Goal: Obtain resource: Download file/media

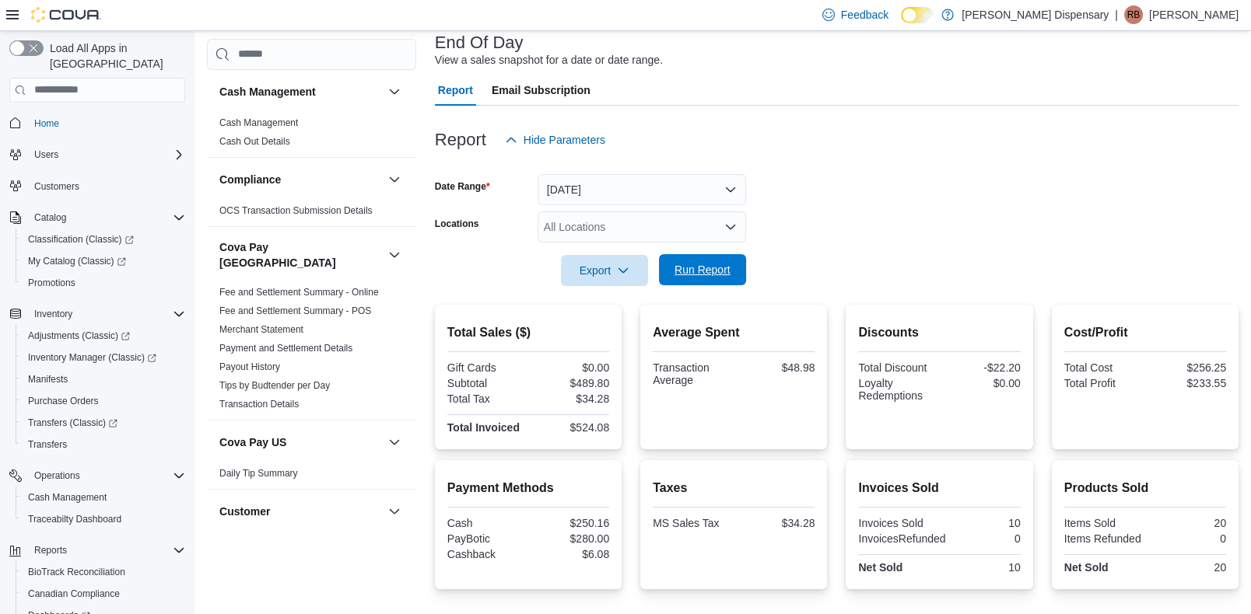
scroll to position [78, 0]
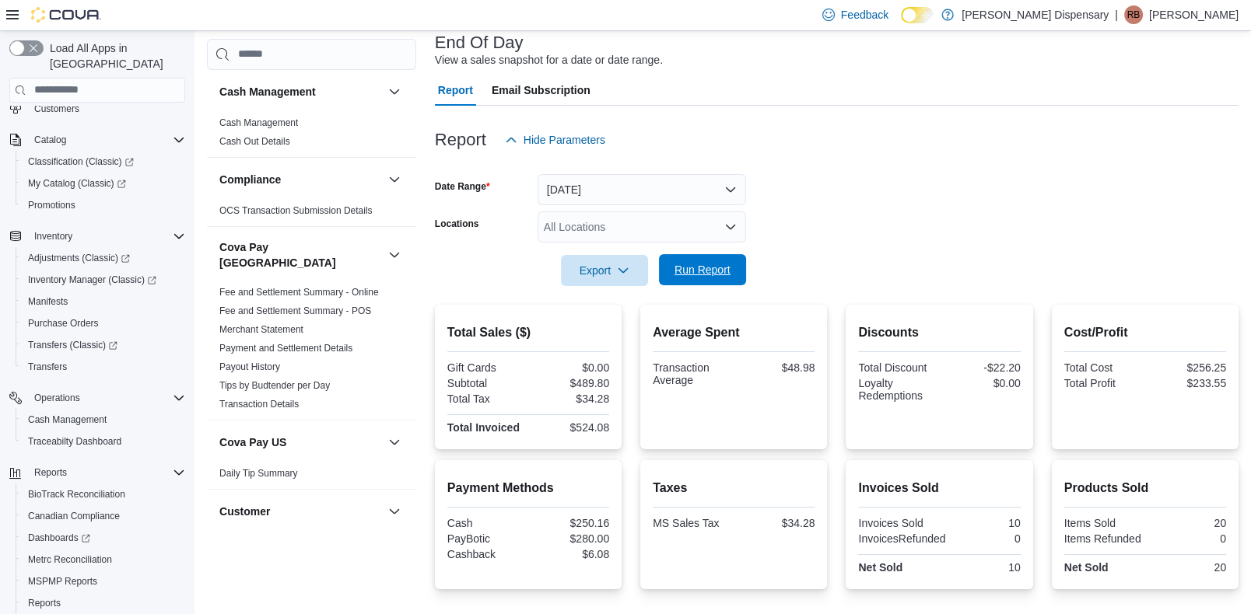
click at [697, 278] on span "Run Report" at bounding box center [702, 269] width 68 height 31
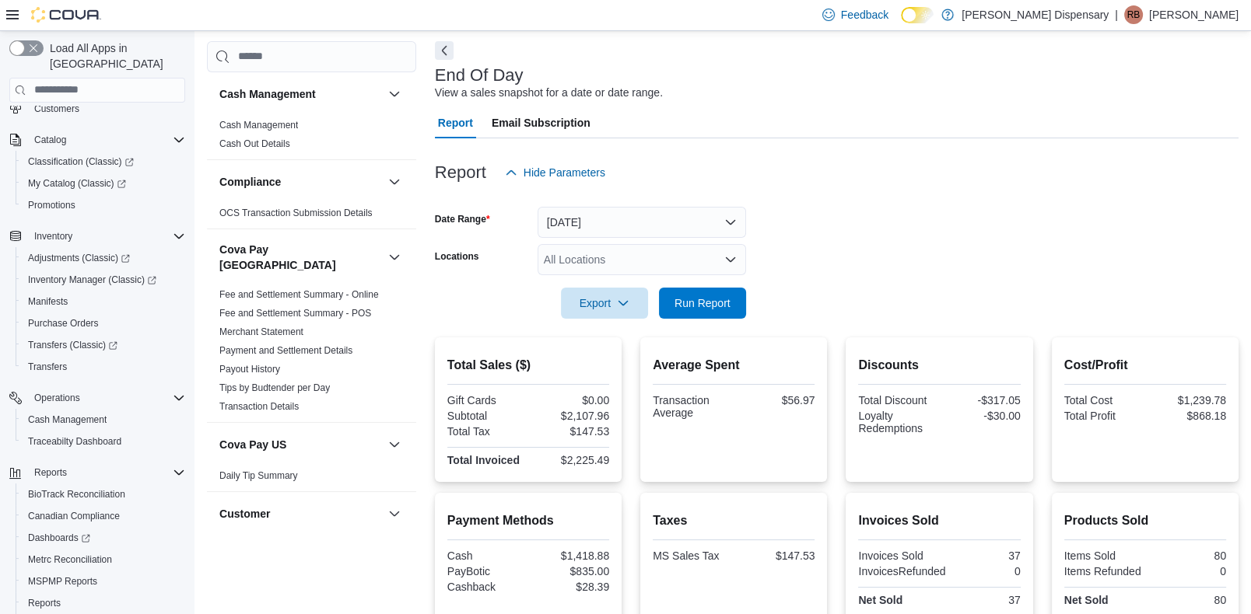
scroll to position [0, 0]
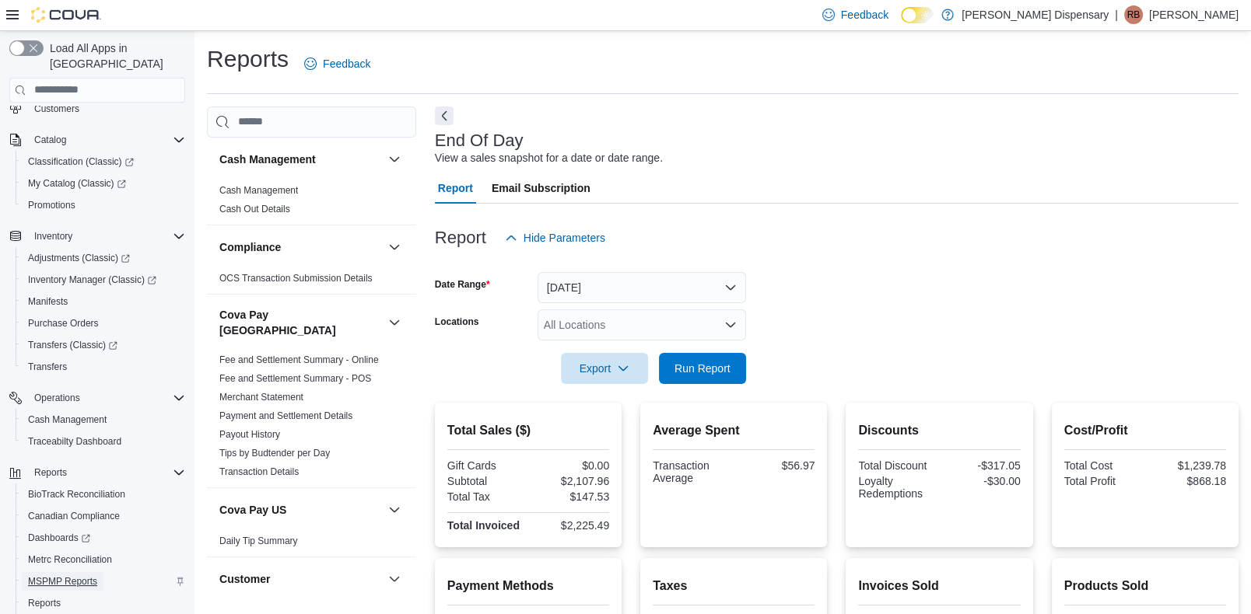
click at [60, 572] on span "MSPMP Reports" at bounding box center [62, 581] width 69 height 19
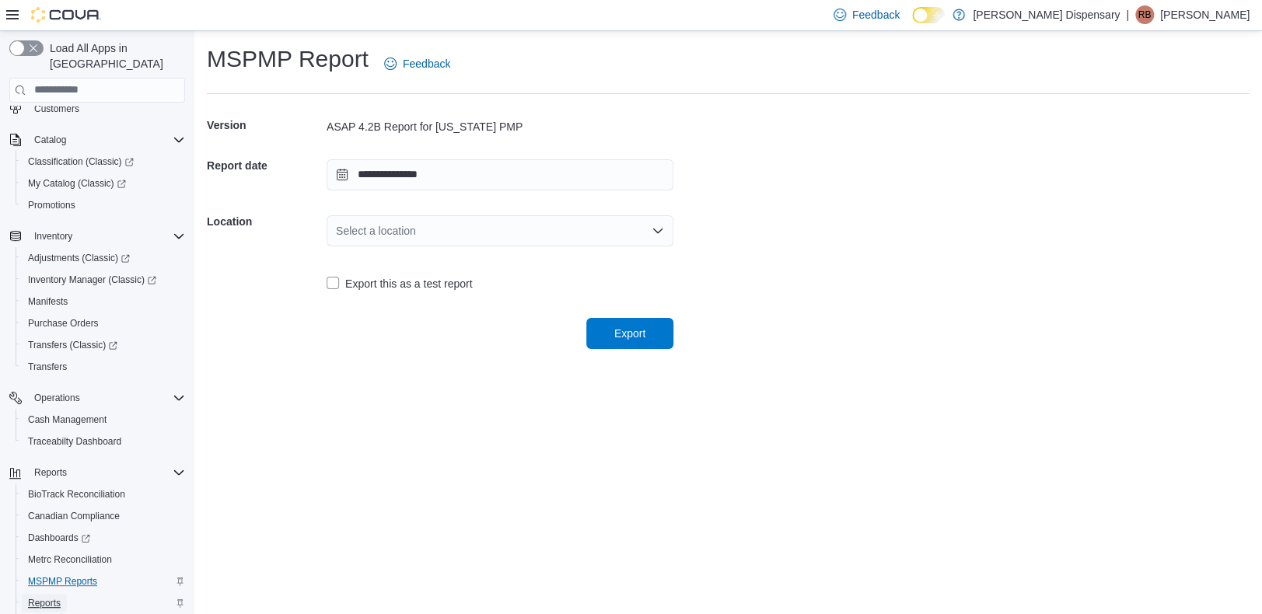
click at [47, 597] on span "Reports" at bounding box center [44, 603] width 33 height 12
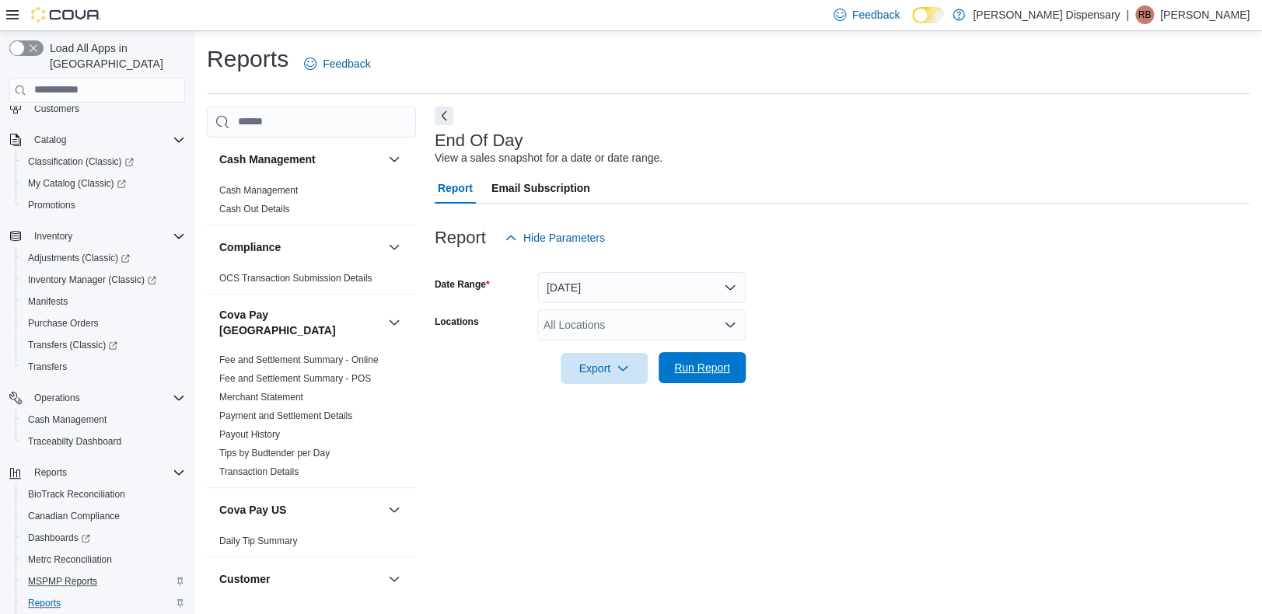
click at [725, 355] on span "Run Report" at bounding box center [702, 367] width 68 height 31
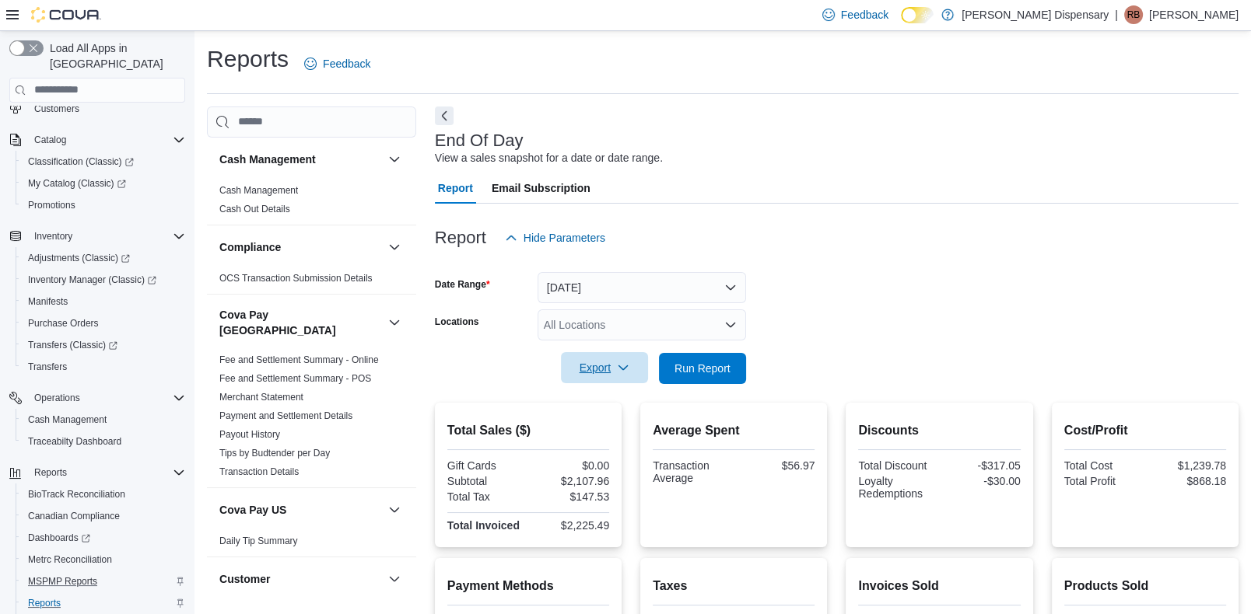
click at [624, 370] on icon "button" at bounding box center [623, 368] width 12 height 12
click at [606, 429] on span "Export to Pdf" at bounding box center [607, 430] width 70 height 12
click at [54, 572] on span "MSPMP Reports" at bounding box center [62, 581] width 69 height 19
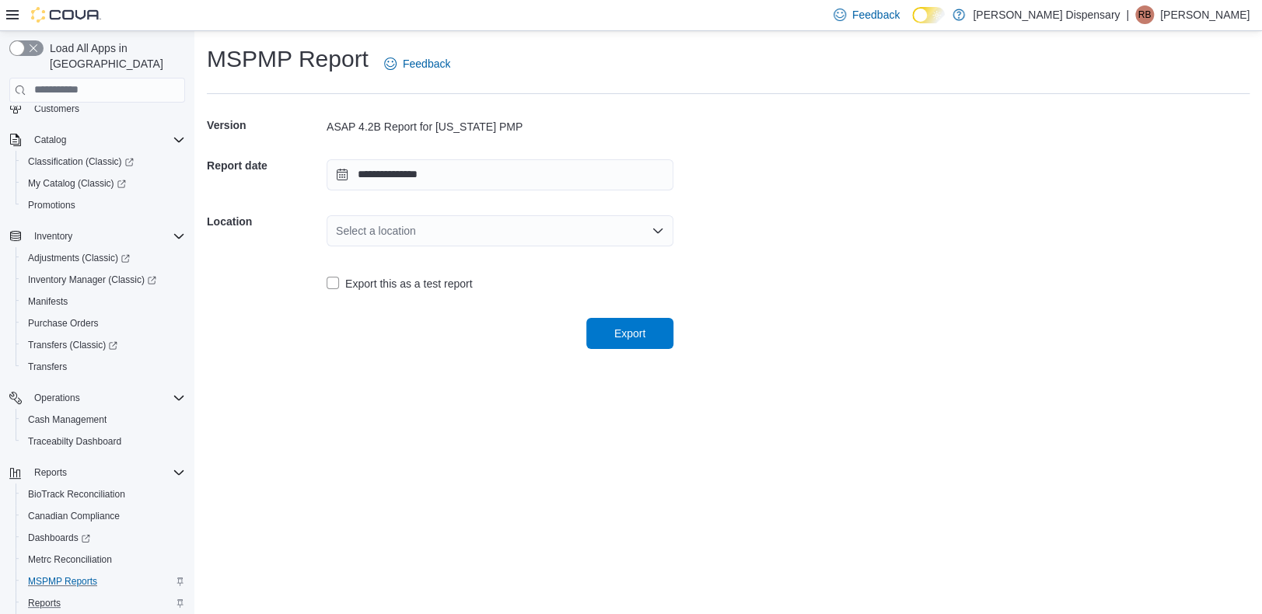
click at [654, 226] on icon "Open list of options" at bounding box center [658, 231] width 12 height 12
click at [416, 276] on span "[STREET_ADDRESS]" at bounding box center [510, 279] width 310 height 16
click at [637, 335] on span "Export" at bounding box center [629, 333] width 31 height 16
click at [71, 177] on span "My Catalog (Classic)" at bounding box center [77, 183] width 98 height 12
